Goal: Information Seeking & Learning: Find specific fact

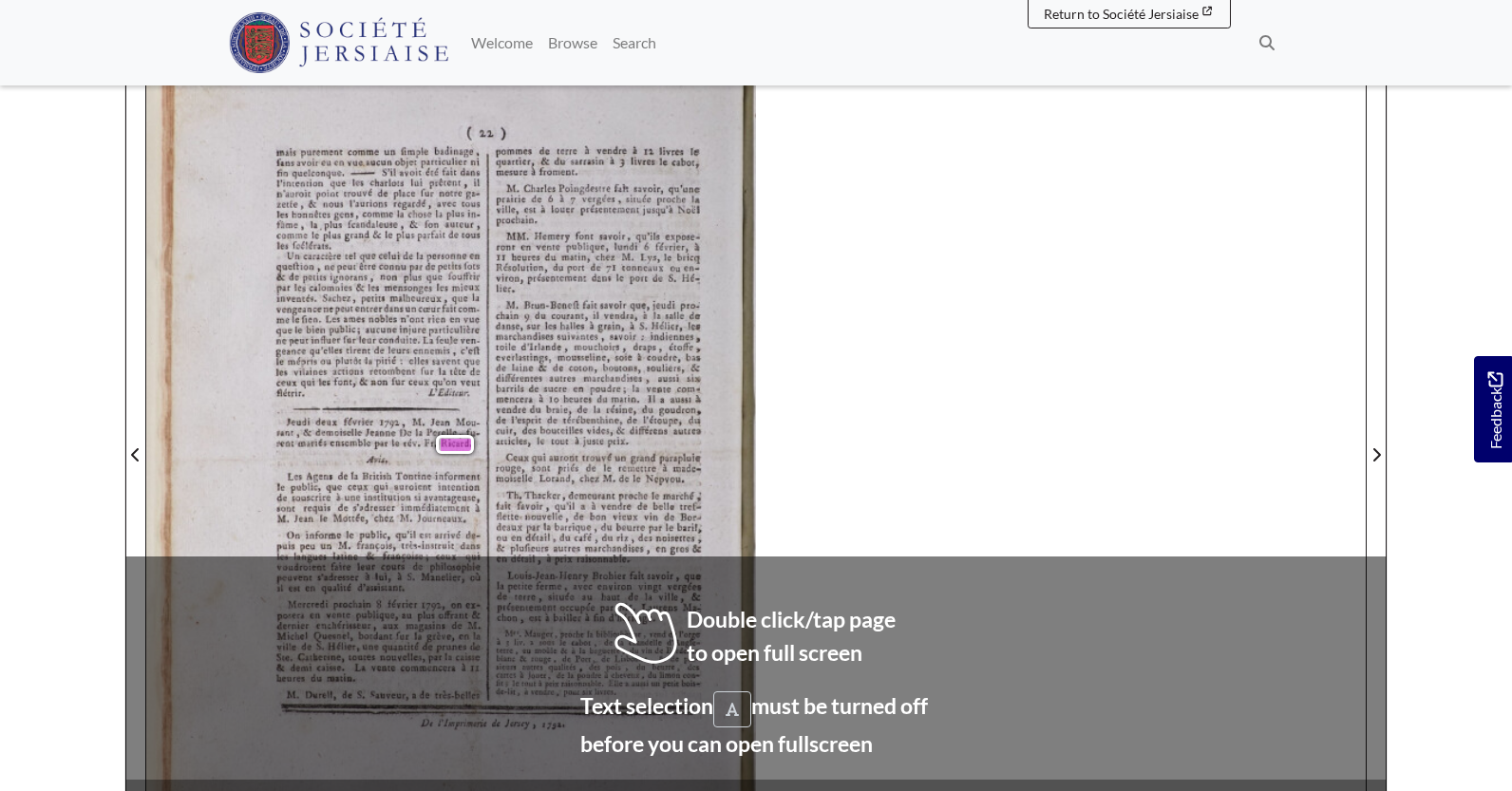
scroll to position [285, 0]
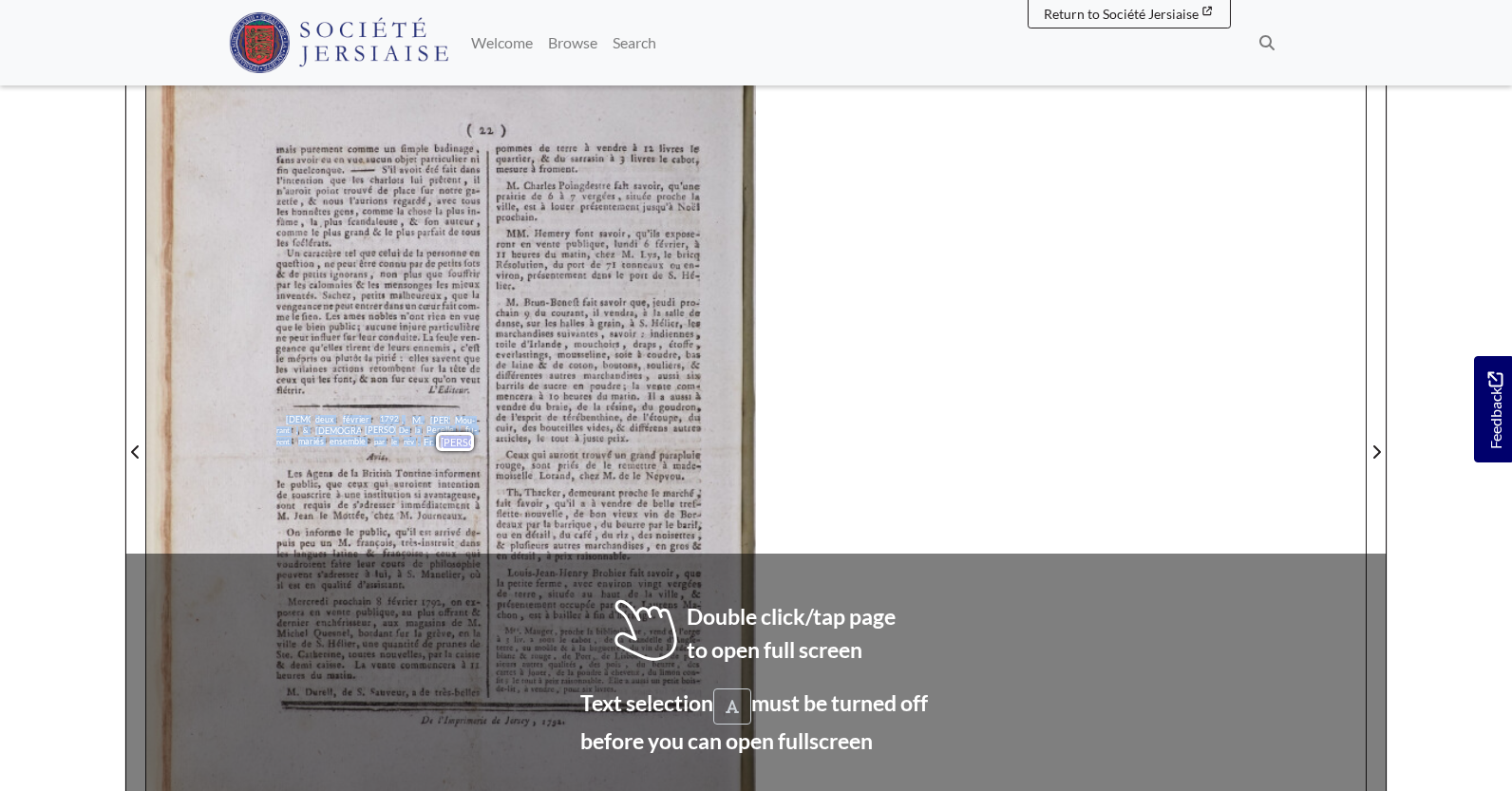
drag, startPoint x: 284, startPoint y: 418, endPoint x: 474, endPoint y: 443, distance: 191.6
click at [474, 443] on div "Jeudi deux février 1792 , M. Jean Mou- rant , & demoiselle Jeanne De la Perelle…" at bounding box center [378, 430] width 203 height 32
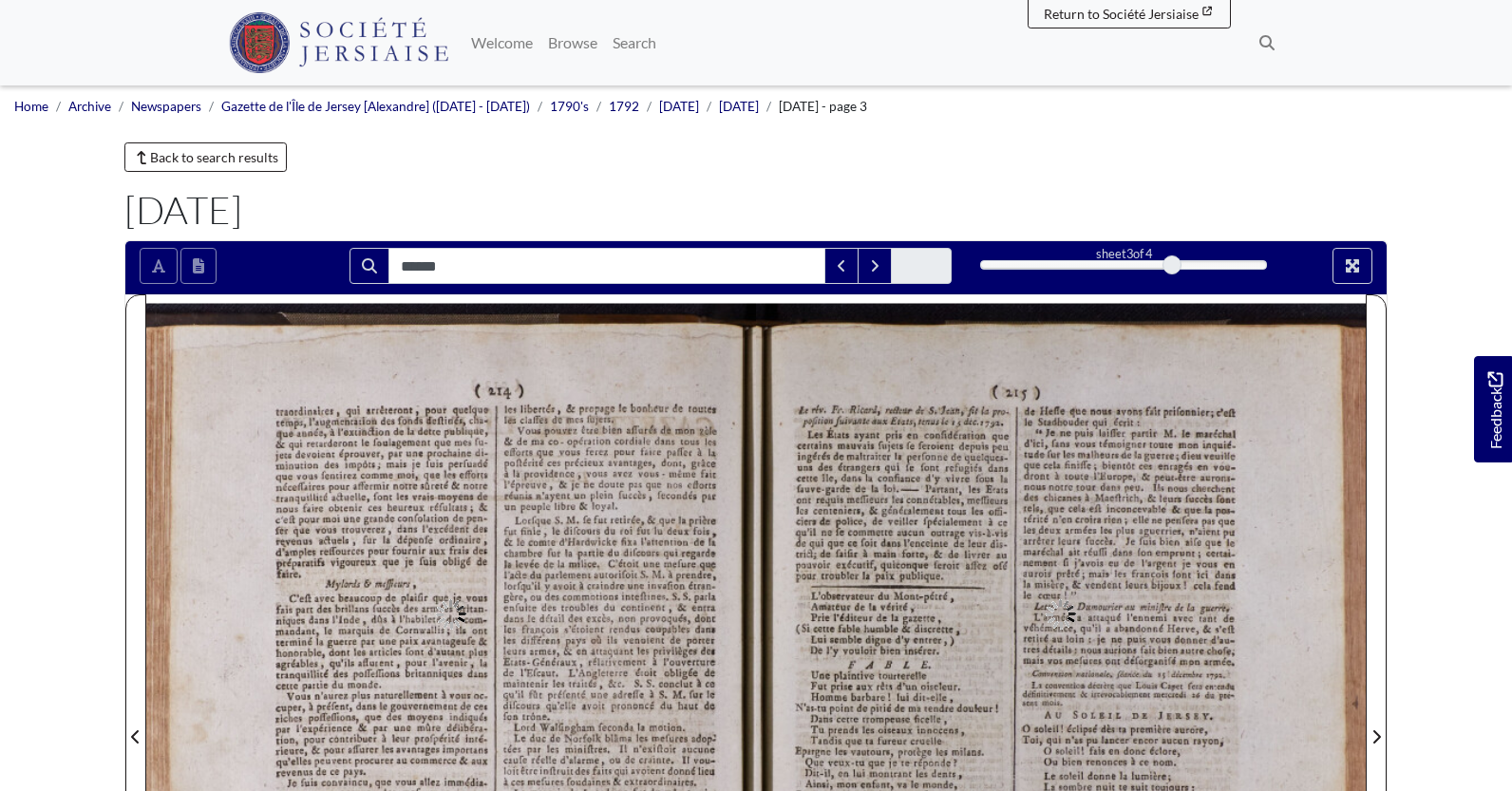
type input "******"
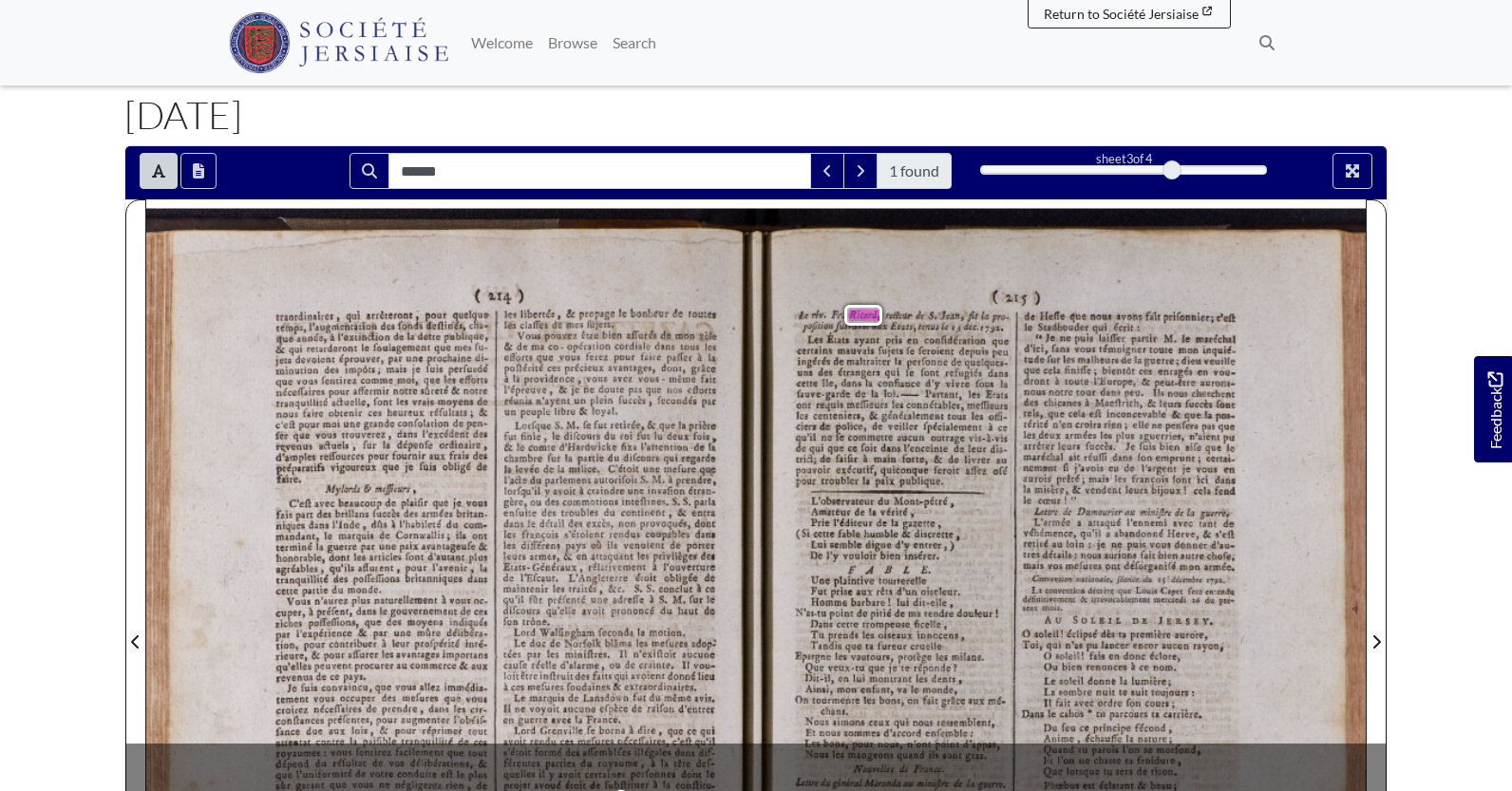
scroll to position [190, 0]
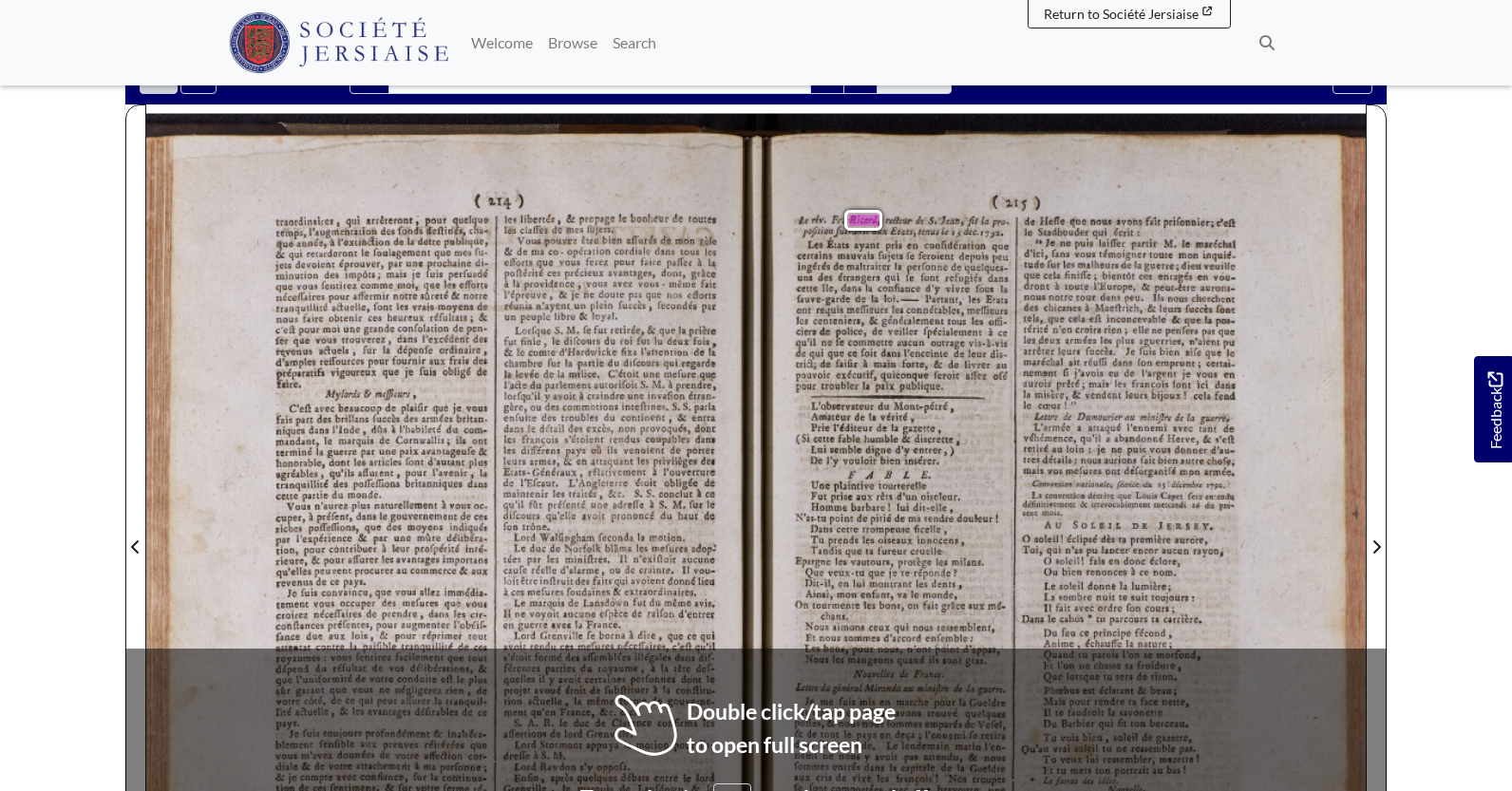
click at [609, 548] on span "blâma" at bounding box center [616, 547] width 23 height 11
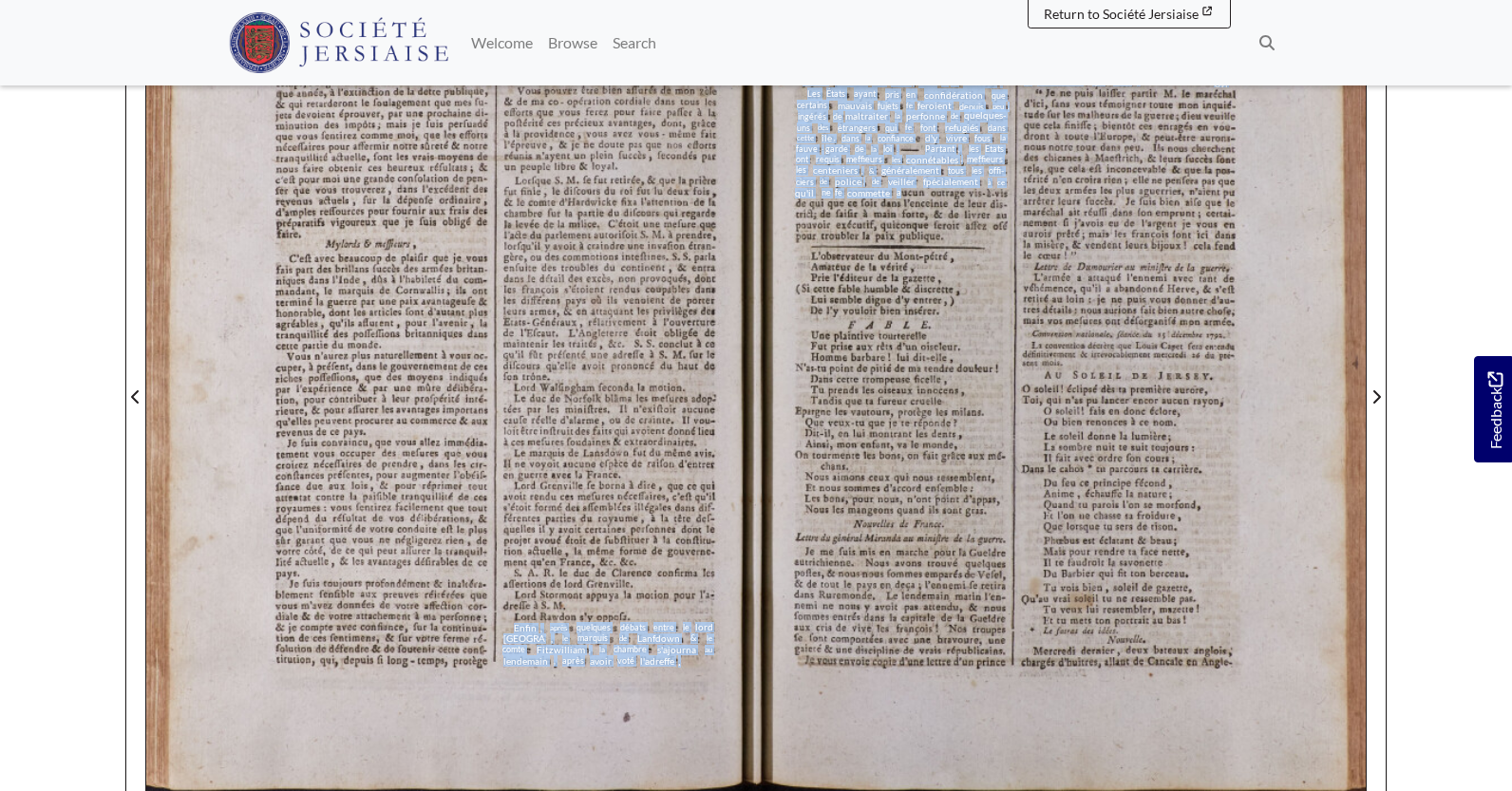
scroll to position [285, 0]
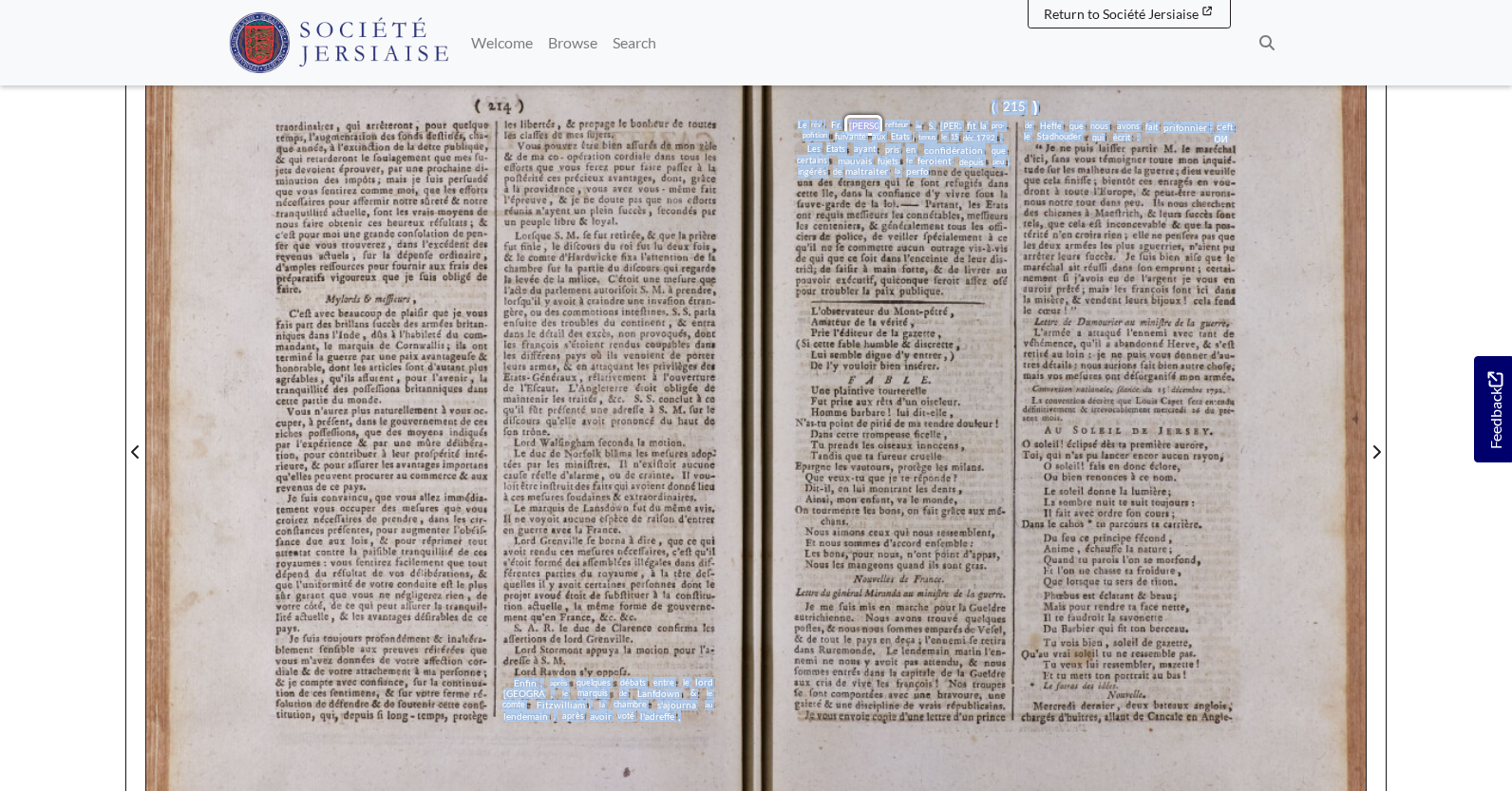
drag, startPoint x: 514, startPoint y: 491, endPoint x: 927, endPoint y: 175, distance: 520.0
click at [927, 175] on div "( 214 ) traordinaires , qui arrêteront , pour quelque temps , l'augmentation de…" at bounding box center [756, 440] width 1220 height 862
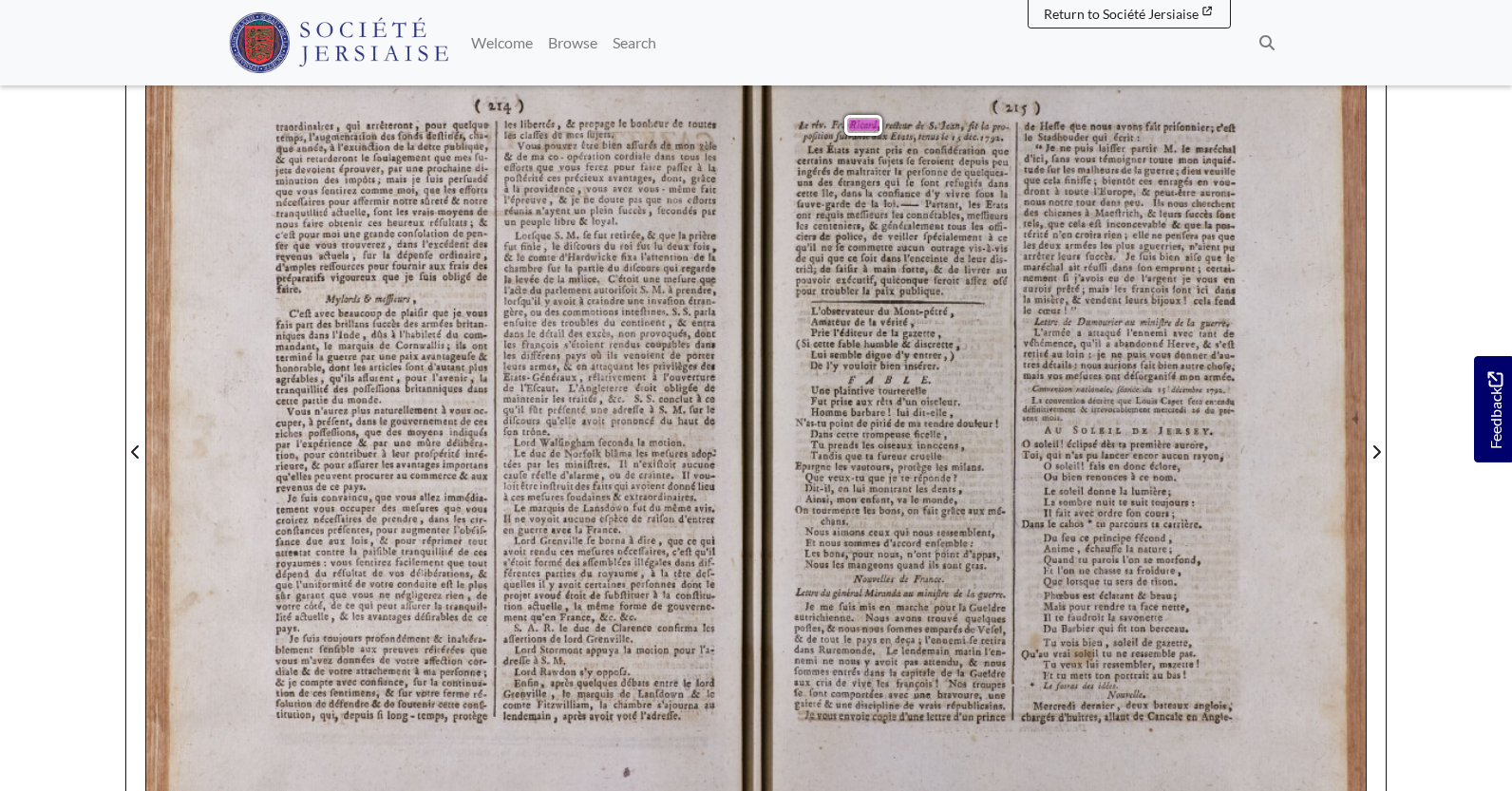
click at [62, 222] on body "Menu" at bounding box center [756, 523] width 1512 height 1615
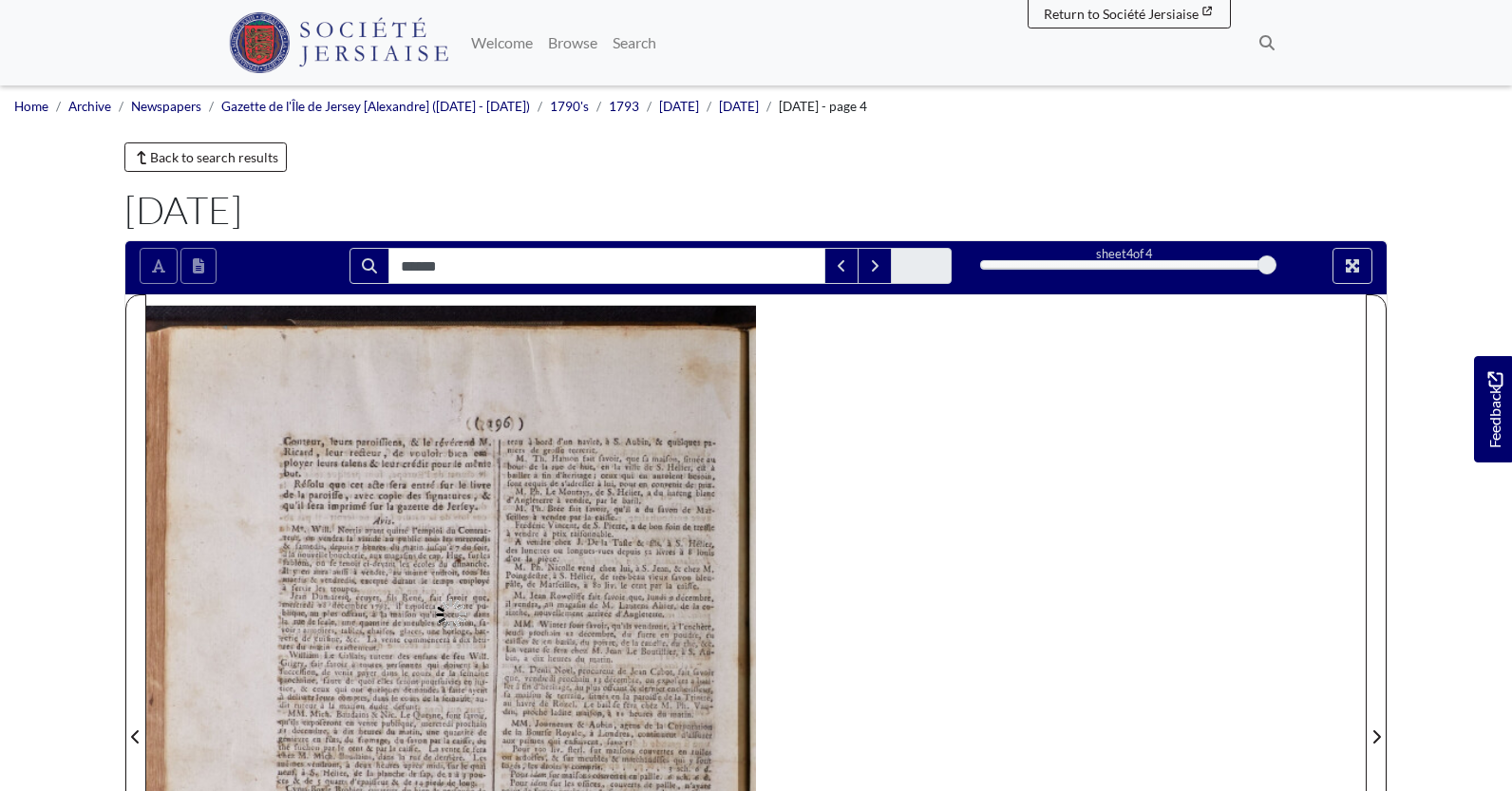
type input "******"
click at [244, 434] on div "( ( 2496 ) ) Couteur , leurs paroiffiens , & le révérend M. Ricard , leur recte…" at bounding box center [452, 731] width 610 height 850
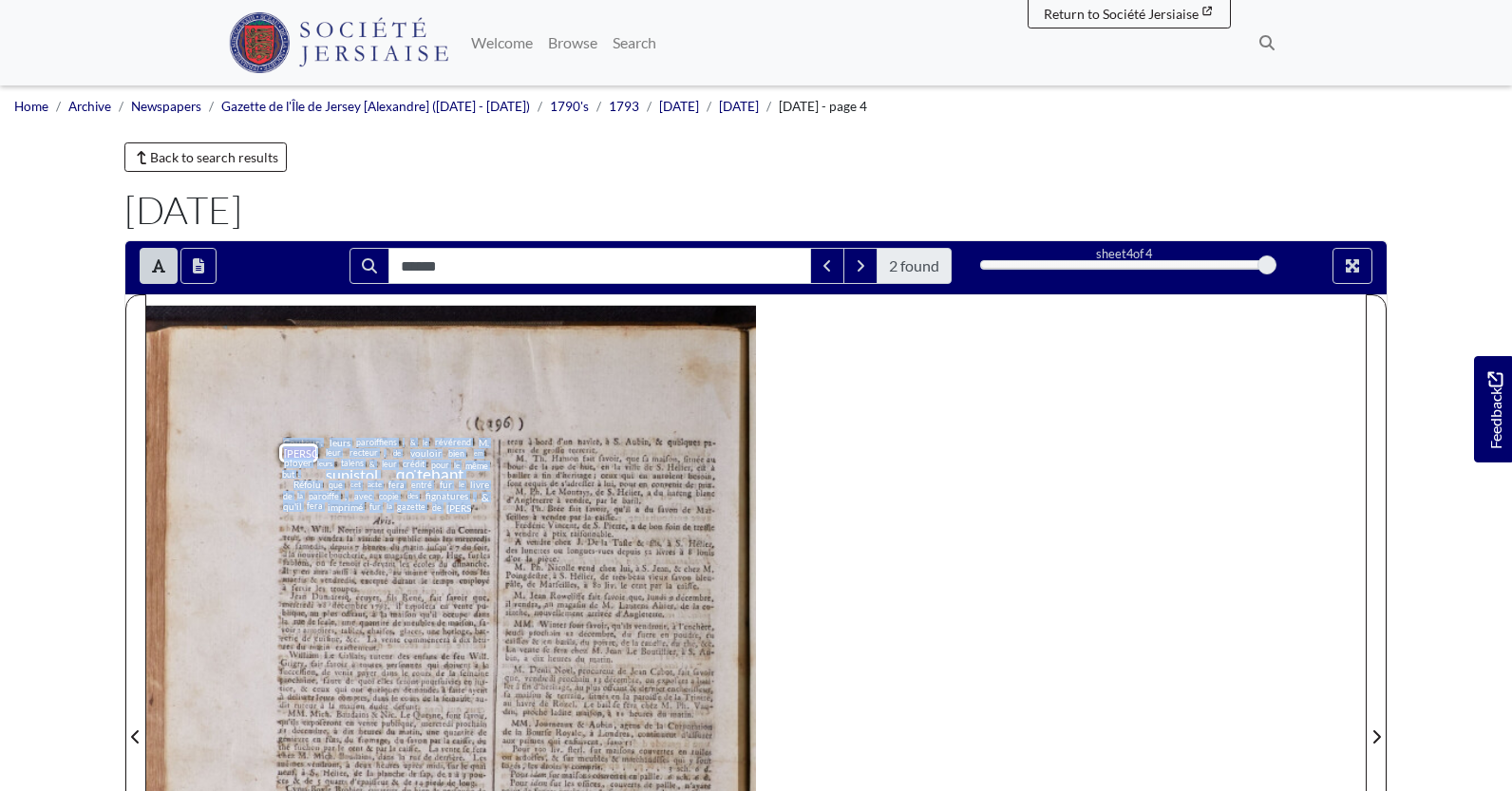
drag, startPoint x: 284, startPoint y: 439, endPoint x: 466, endPoint y: 508, distance: 194.6
click at [466, 508] on div "Couteur , leurs paroiffiens , & le révérend M. Ricard , leur recteur , de voulo…" at bounding box center [386, 476] width 210 height 76
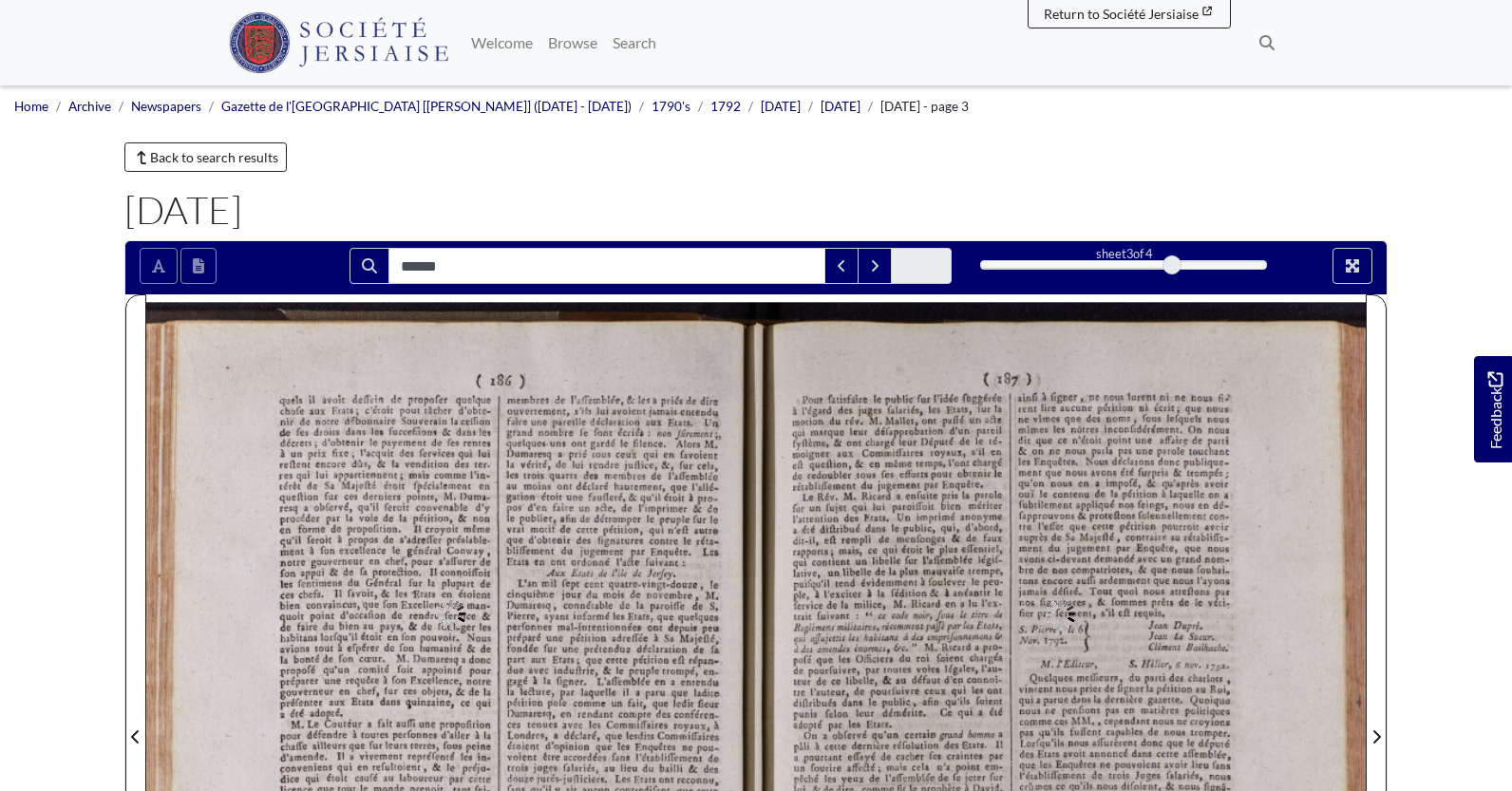
type input "******"
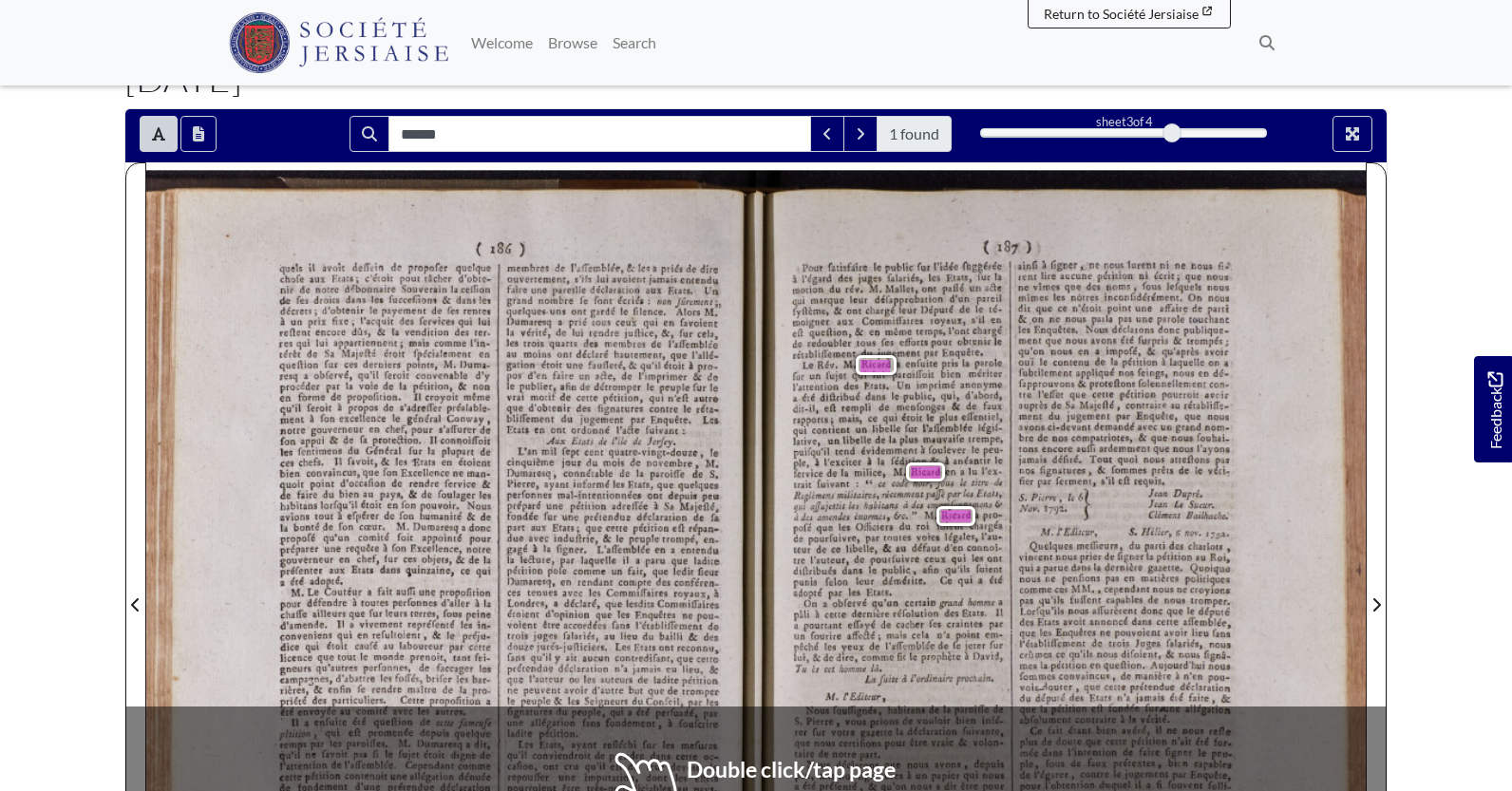
scroll to position [95, 0]
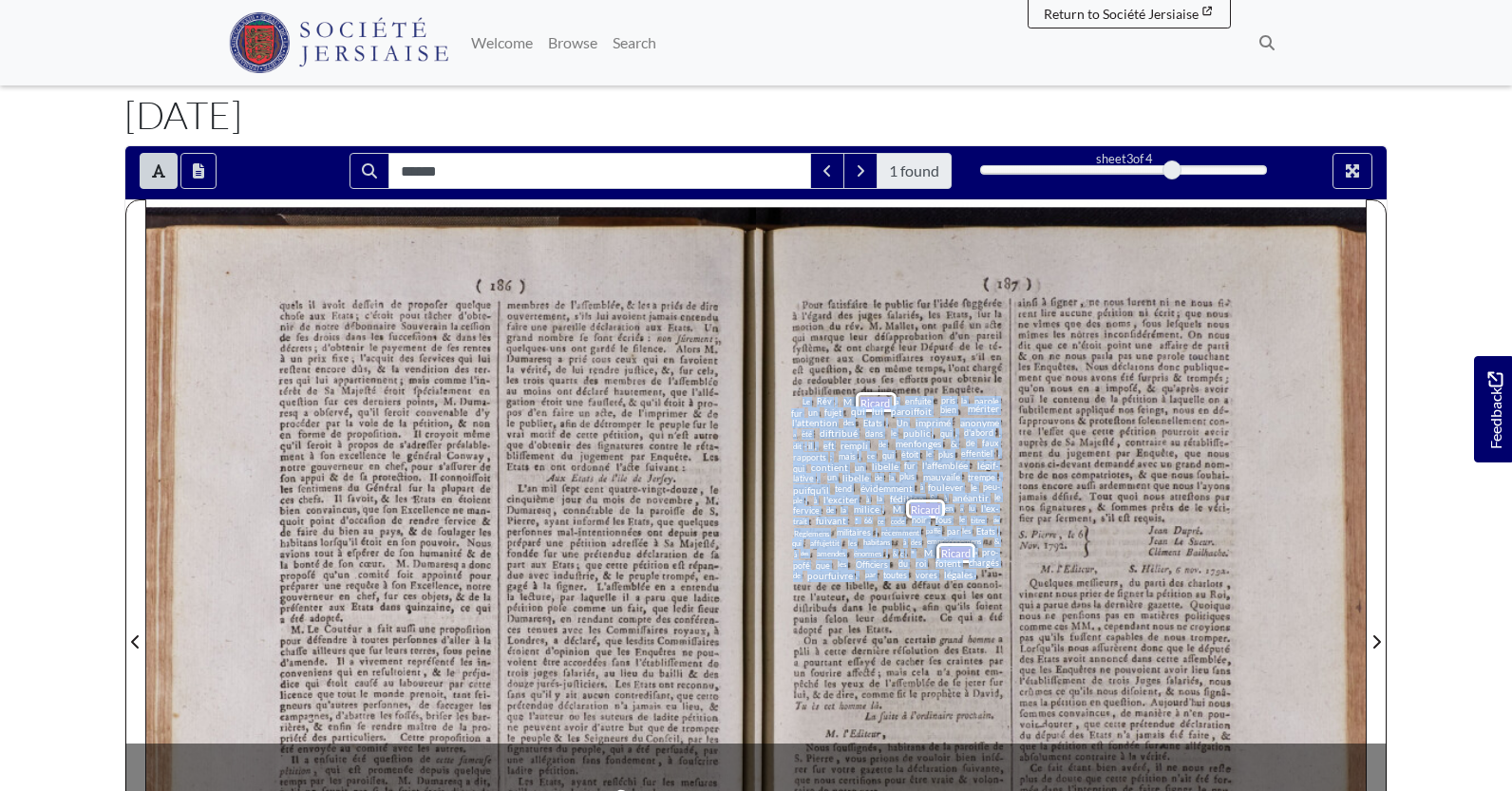
drag, startPoint x: 803, startPoint y: 403, endPoint x: 977, endPoint y: 571, distance: 241.9
click at [977, 571] on div "Pour fatisfaire le public fur l'idée fuggérée à l'égard des juges falariés , le…" at bounding box center [897, 509] width 213 height 425
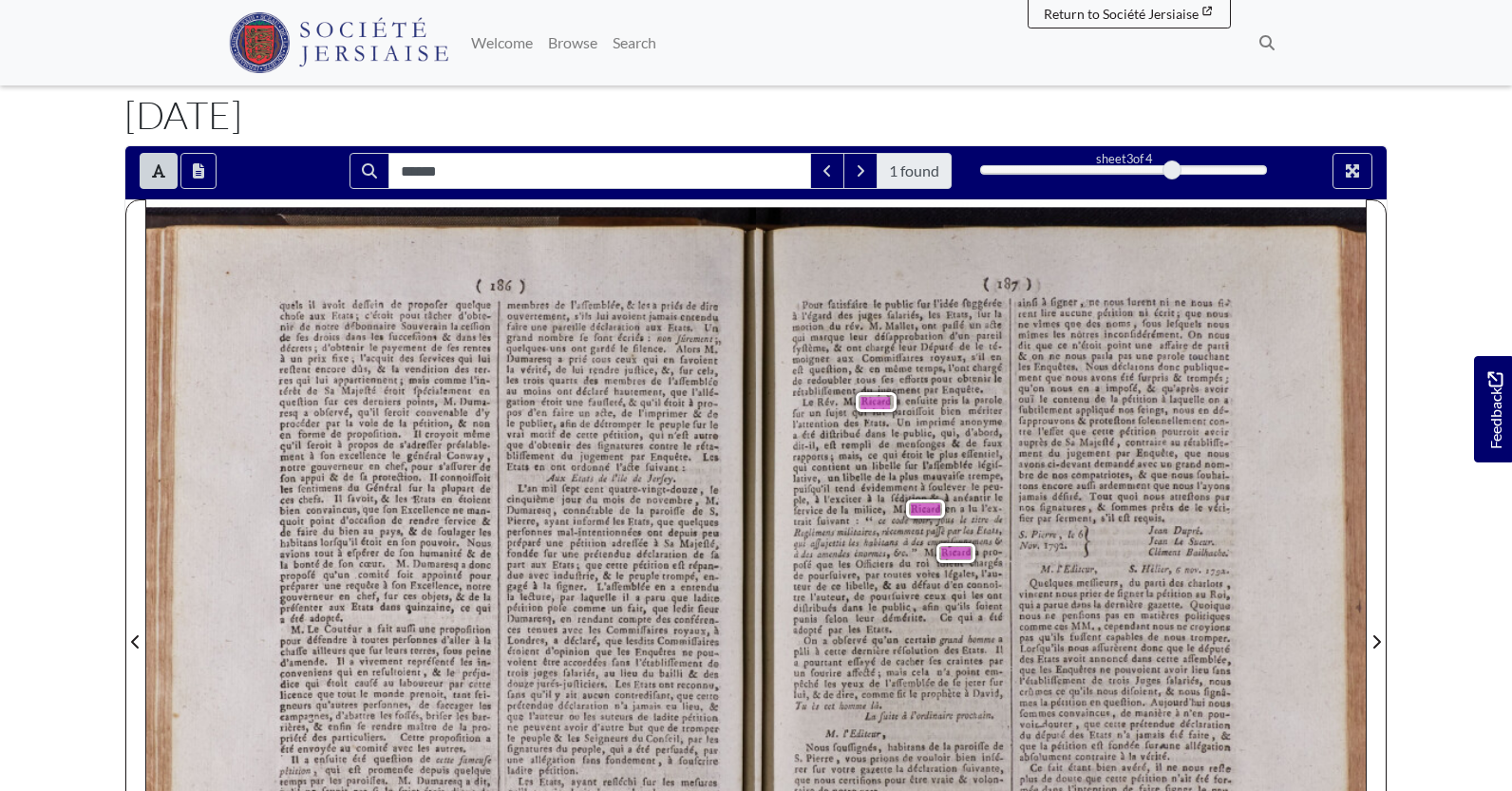
drag, startPoint x: 954, startPoint y: 425, endPoint x: 803, endPoint y: 400, distance: 153.1
click at [803, 400] on span "Le" at bounding box center [806, 402] width 8 height 10
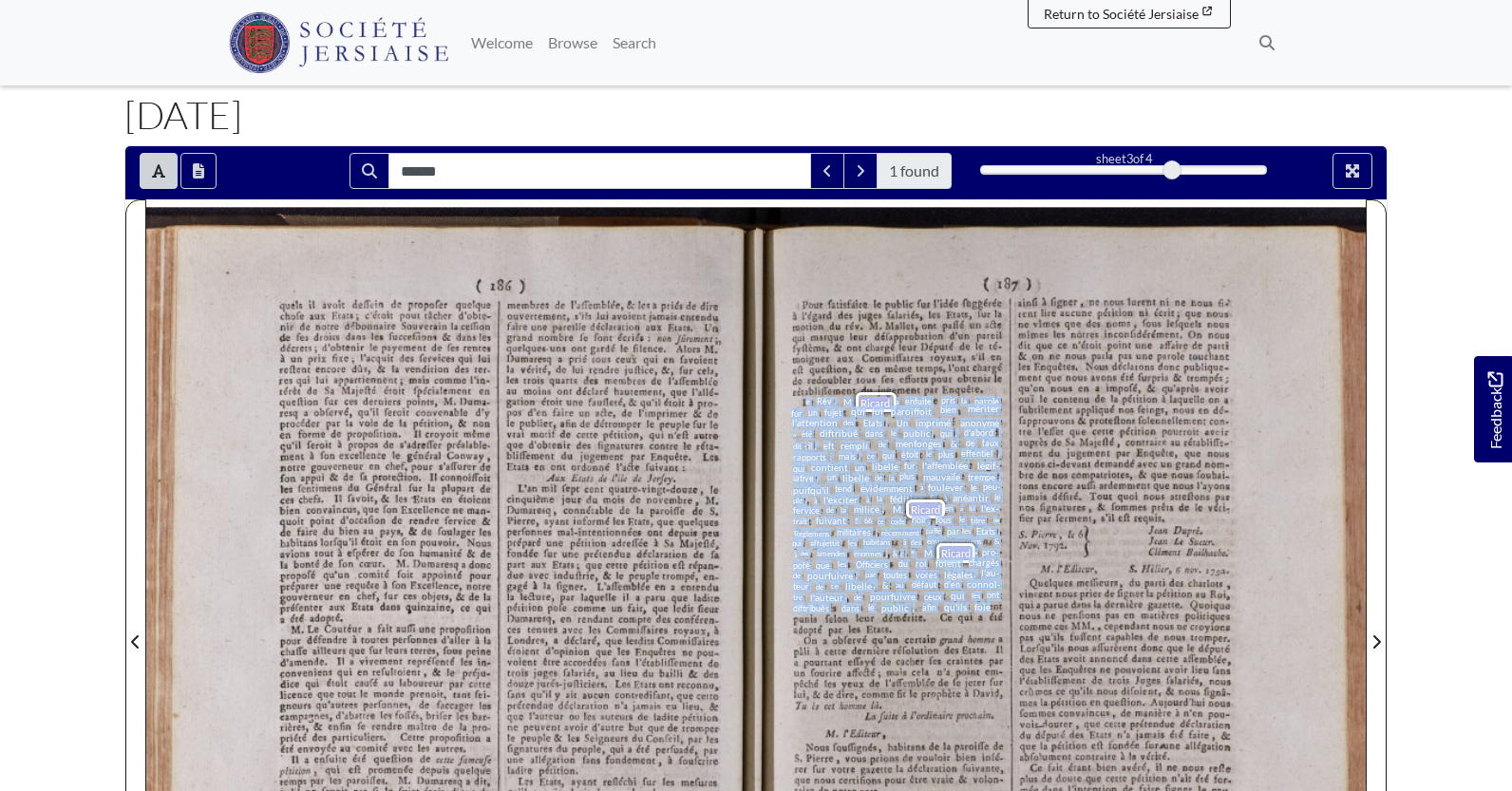
drag, startPoint x: 804, startPoint y: 402, endPoint x: 990, endPoint y: 603, distance: 273.9
click at [990, 603] on div "Pour fatisfaire le public fur l'idée fuggérée à l'égard des juges falariés , le…" at bounding box center [897, 509] width 213 height 425
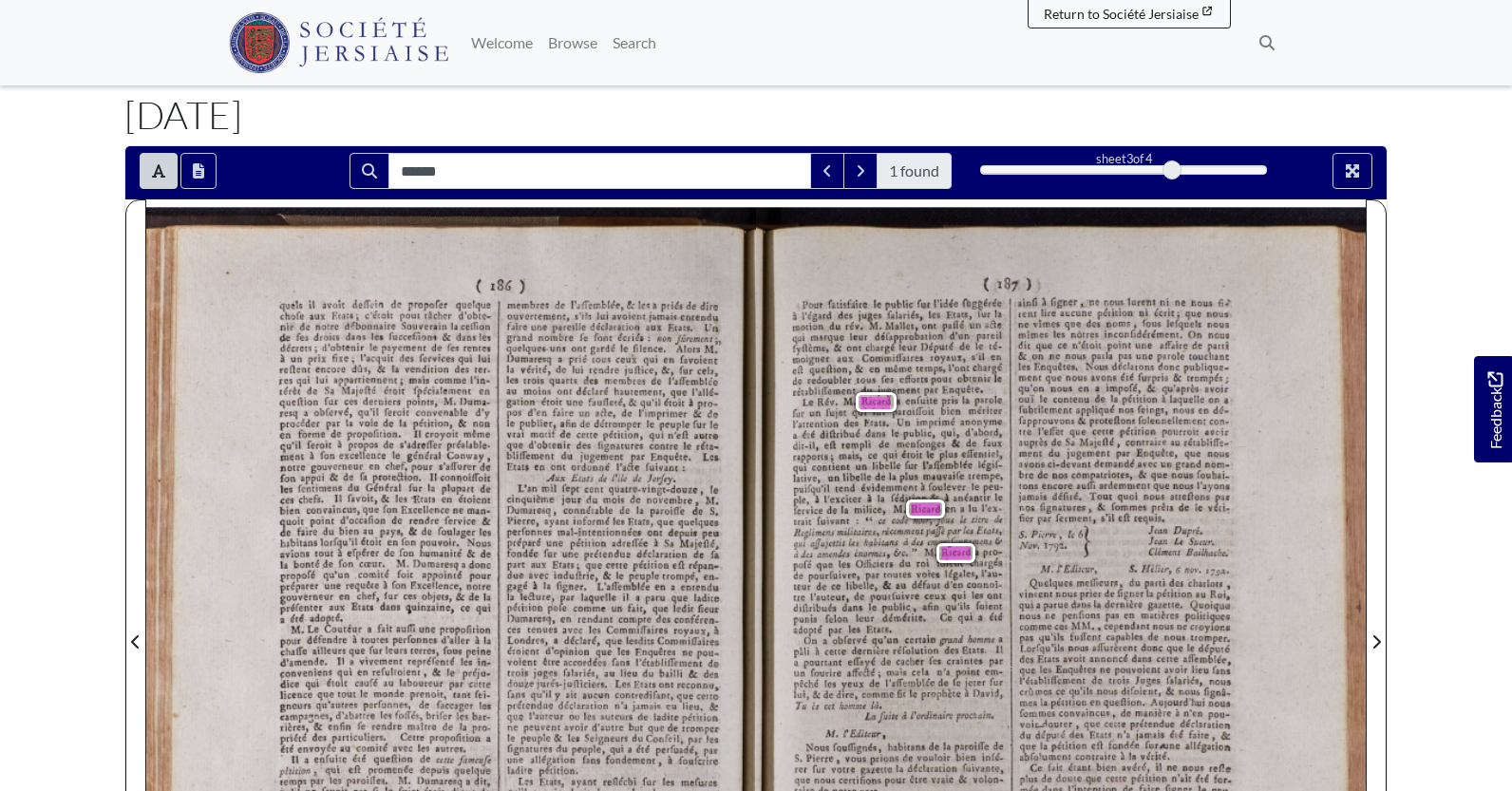
click at [1450, 198] on body "Menu" at bounding box center [756, 712] width 1512 height 1615
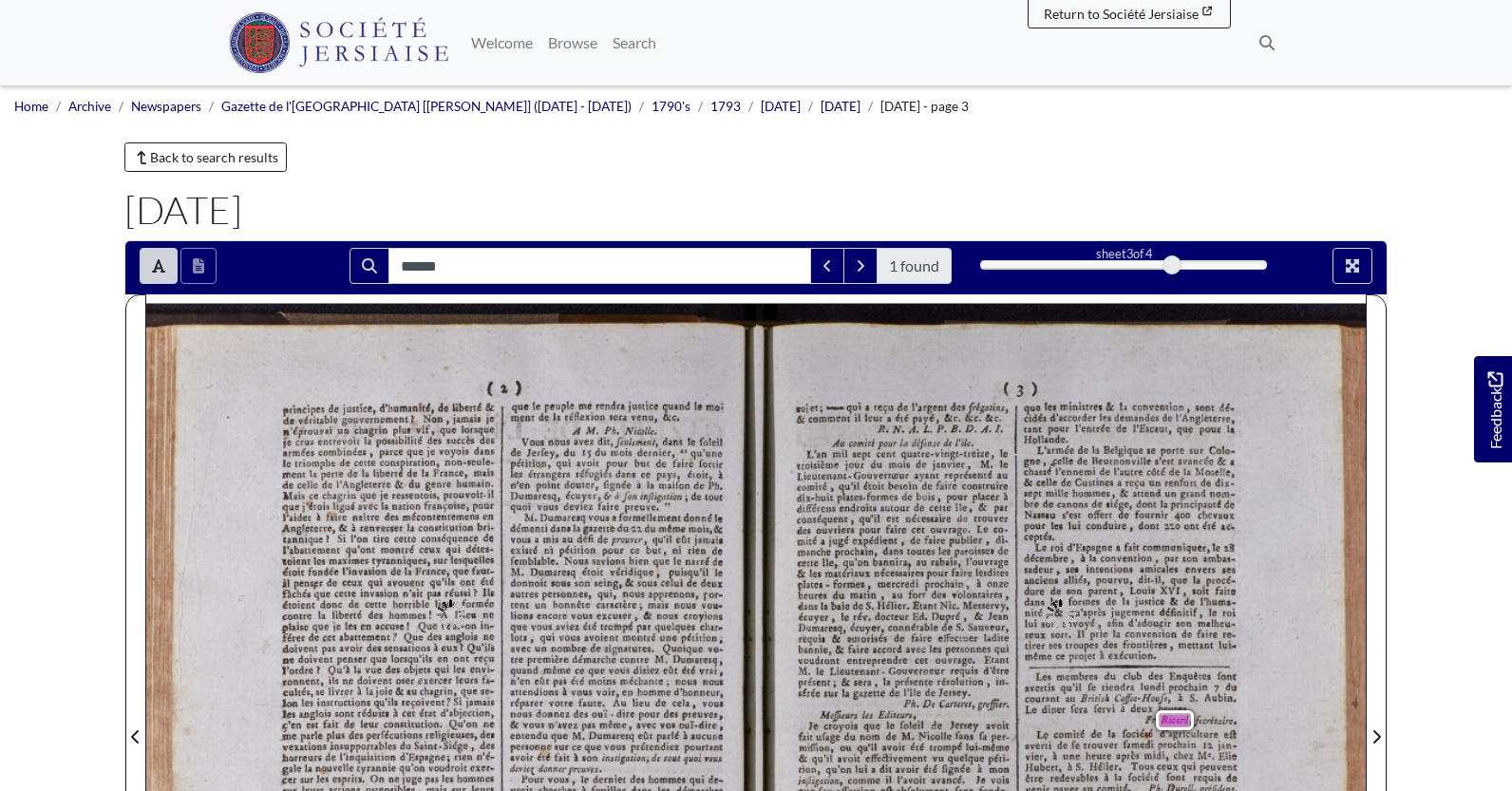
type input "******"
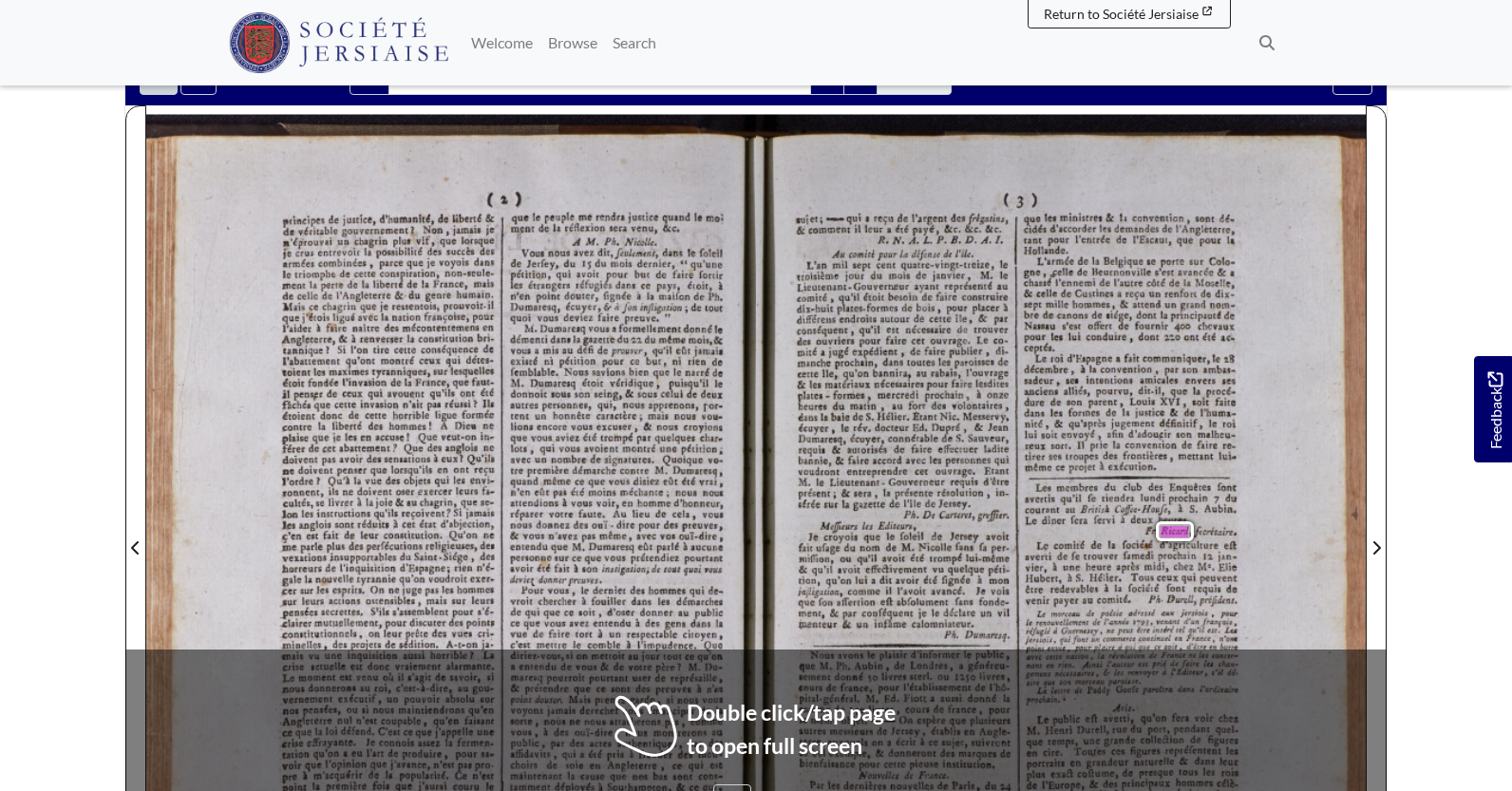
scroll to position [190, 0]
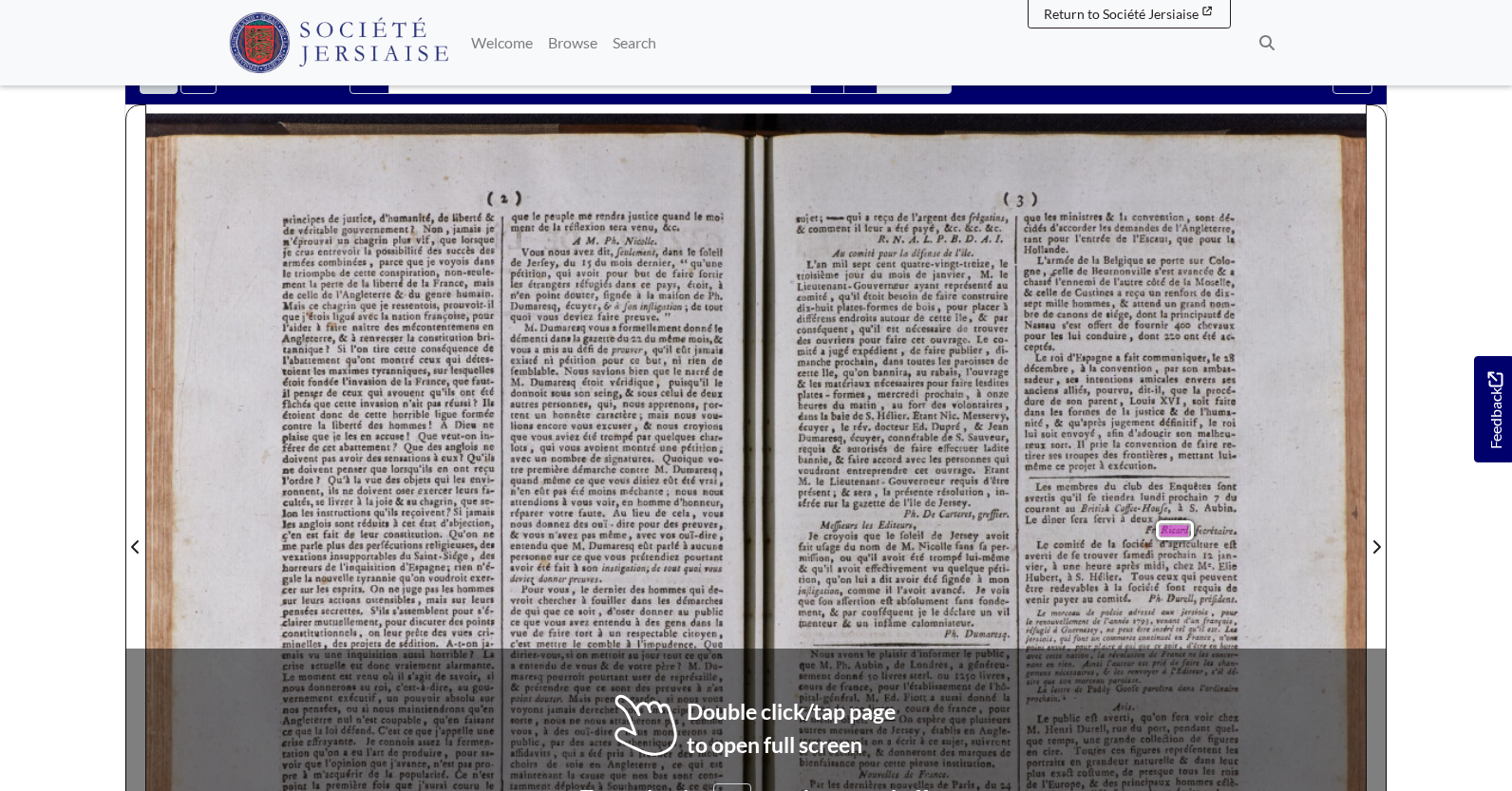
click at [1309, 547] on div "( 3 ) sujet ; qui a reçu de l'argent des frégatins , & comment il leur a été pa…" at bounding box center [1060, 540] width 610 height 853
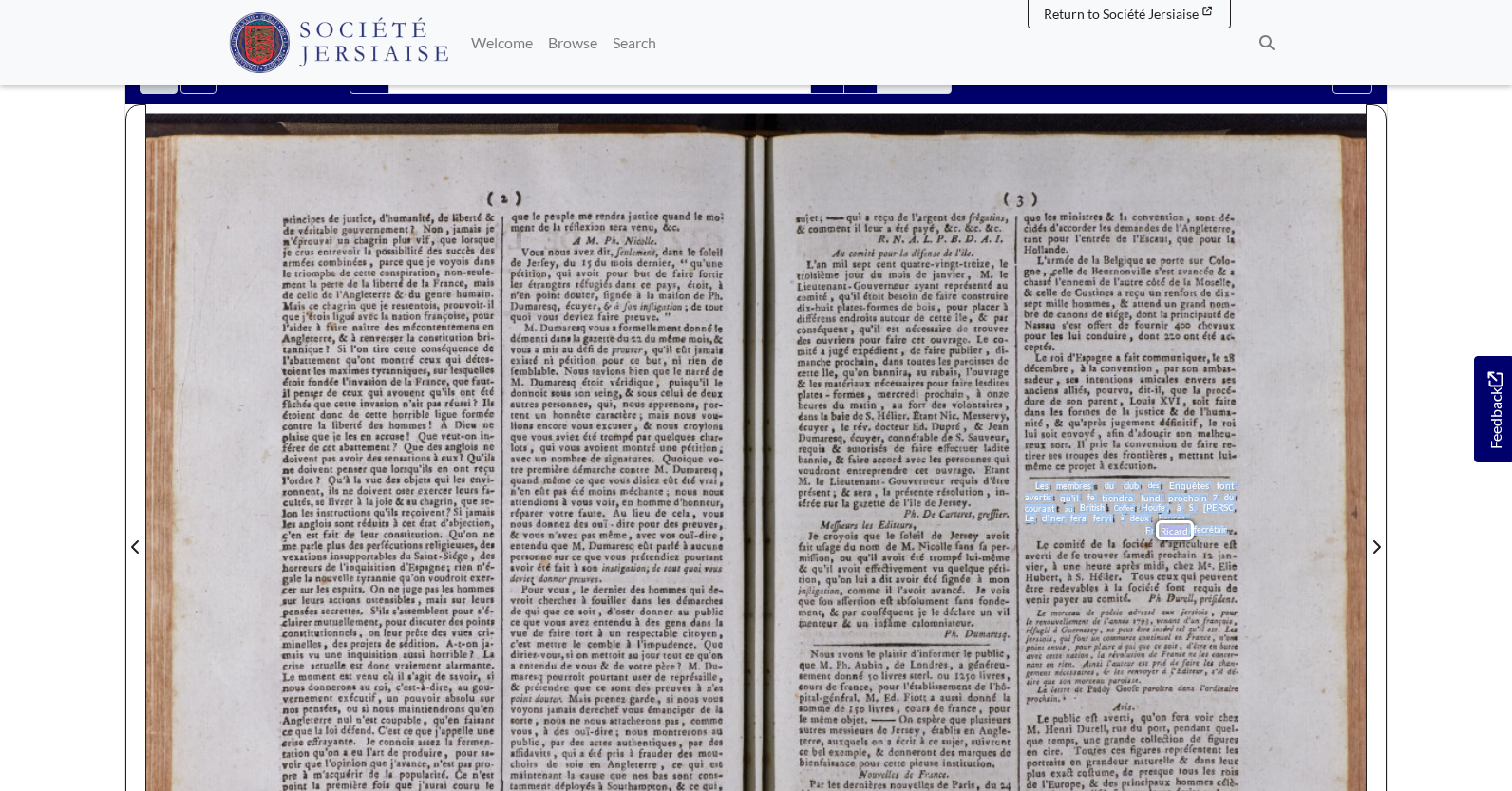
drag, startPoint x: 1035, startPoint y: 488, endPoint x: 1227, endPoint y: 535, distance: 197.7
click at [1227, 535] on div "( 3 ) sujet ; qui a reçu de l'argent des frégatins , & comment il leur a été pa…" at bounding box center [1060, 540] width 610 height 853
click at [885, 167] on div "( 3 ) sujet ; qui a reçu de l'argent des frégatins , & comment il leur a été pa…" at bounding box center [1060, 540] width 610 height 853
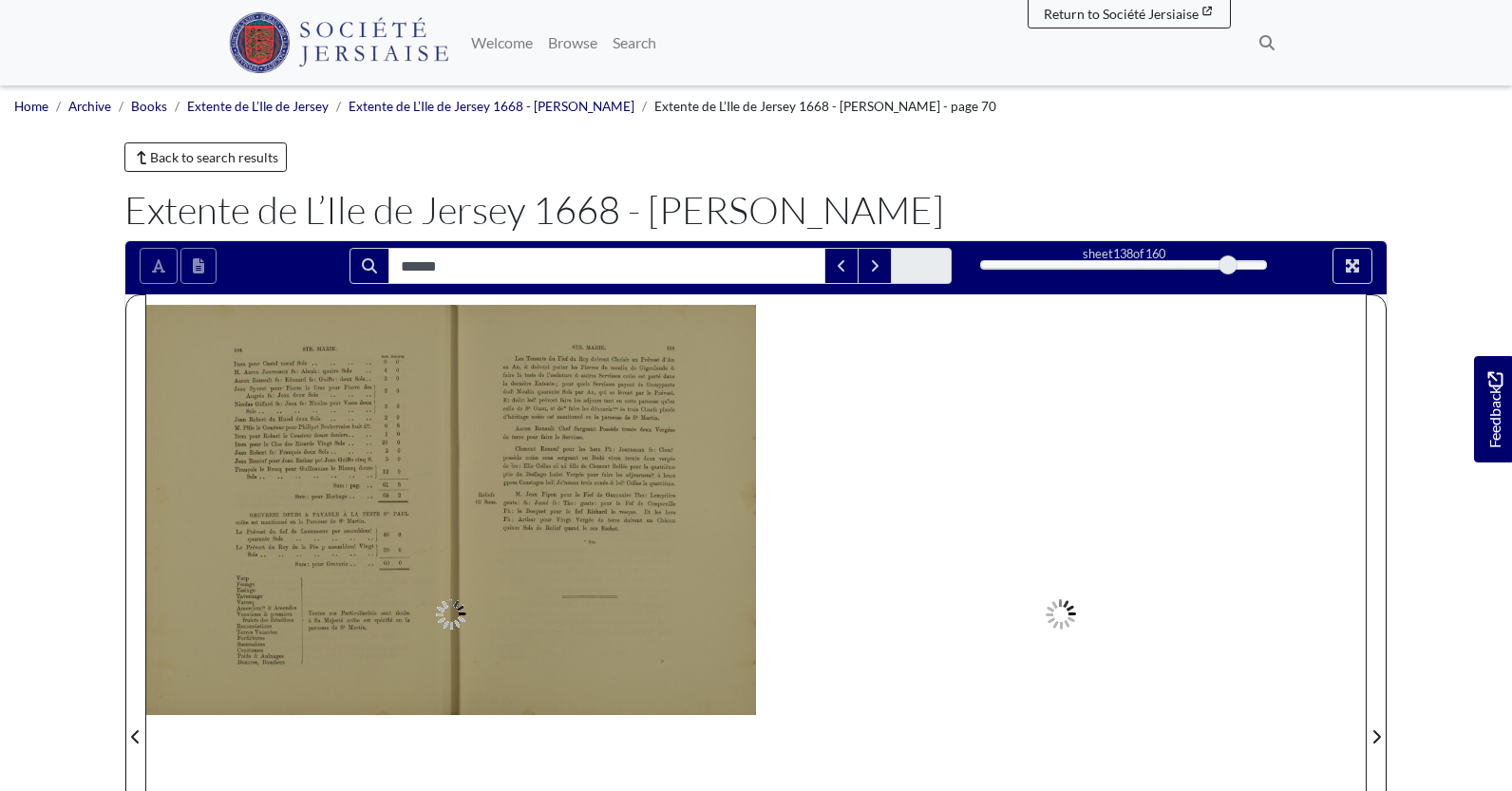
type input "******"
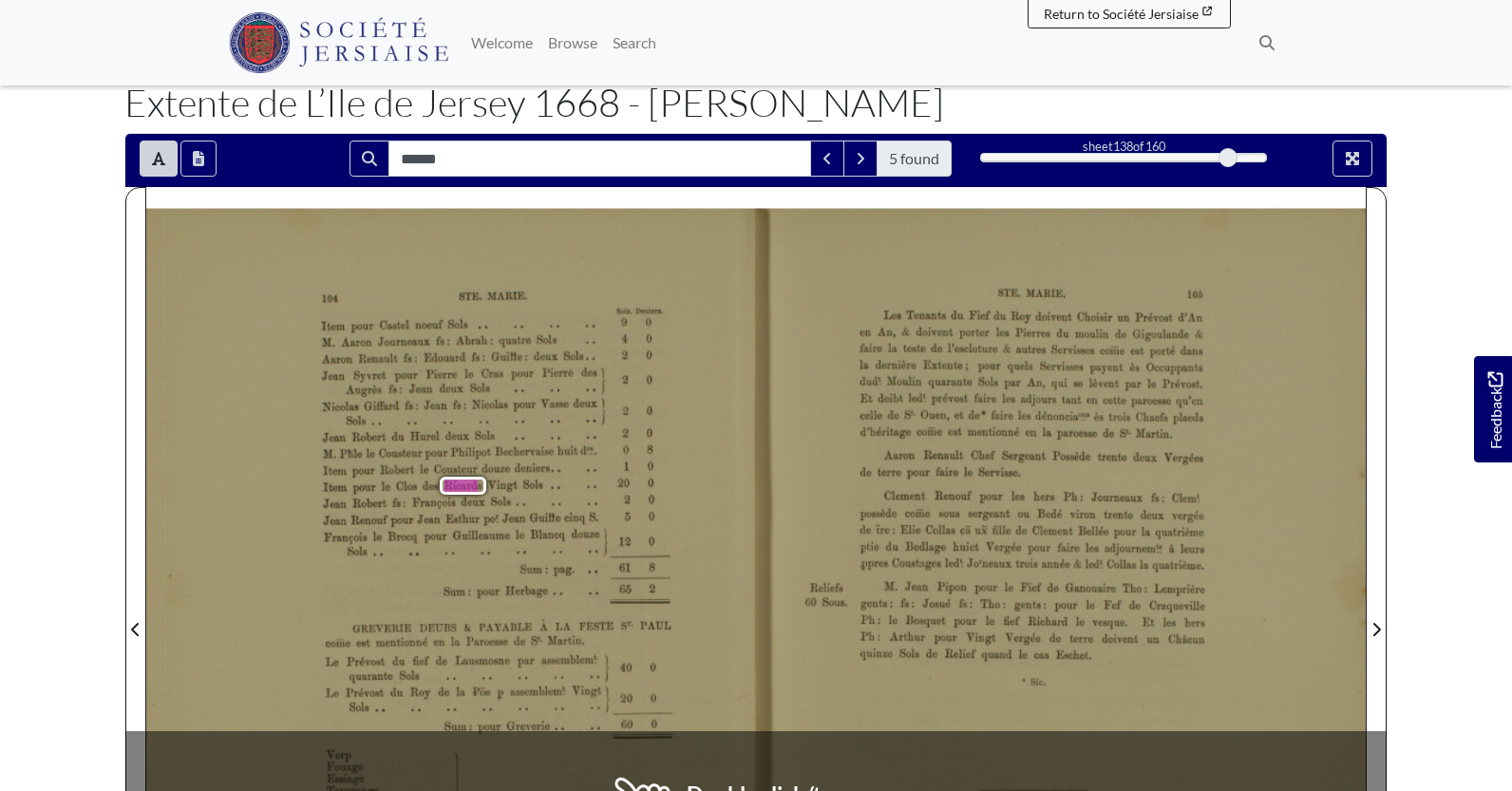
scroll to position [190, 0]
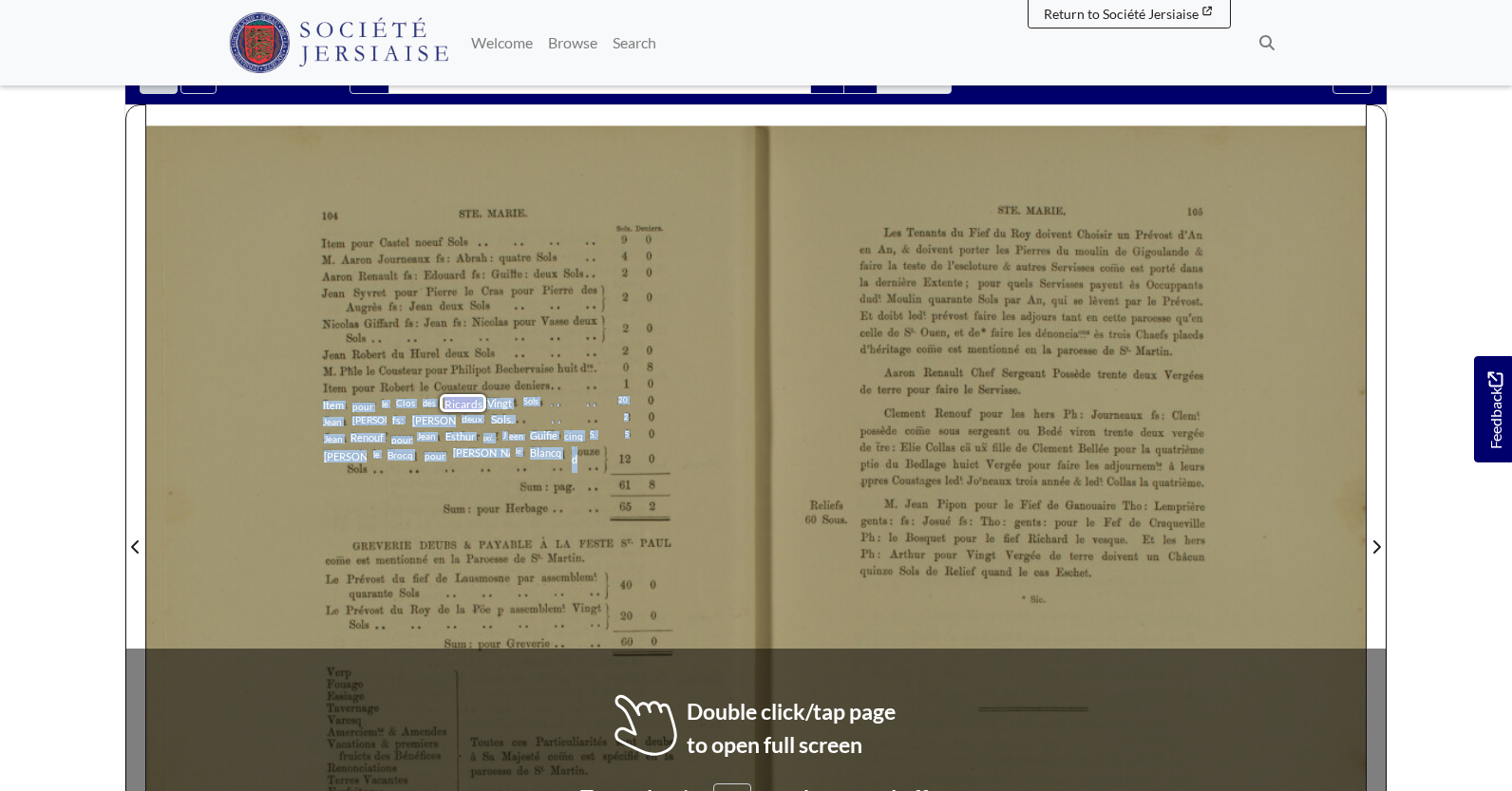
drag, startPoint x: 324, startPoint y: 403, endPoint x: 574, endPoint y: 459, distance: 256.2
click at [574, 459] on div "Sols . . . . . . . . . ] 2 [PERSON_NAME] deux Sols . . . . . . 2 [PERSON_NAME] …" at bounding box center [488, 398] width 331 height 149
